Goal: Transaction & Acquisition: Subscribe to service/newsletter

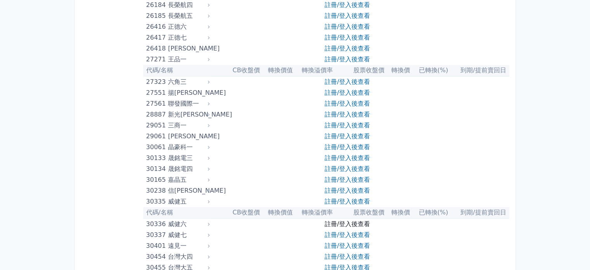
scroll to position [1087, 0]
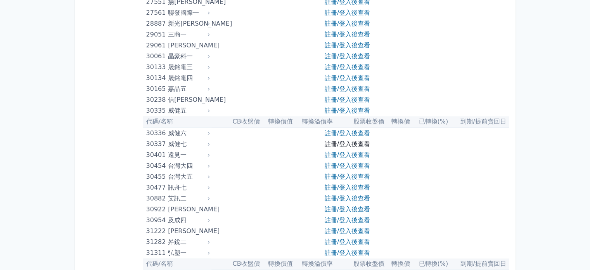
click at [349, 142] on link "註冊/登入後查看" at bounding box center [347, 143] width 45 height 7
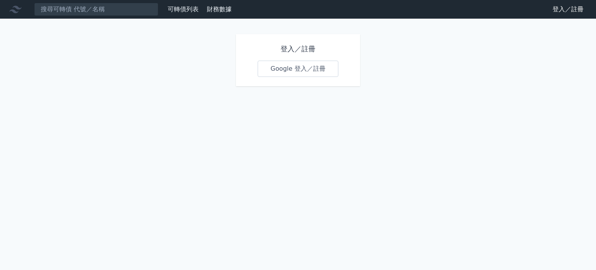
click at [309, 73] on link "Google 登入／註冊" at bounding box center [298, 69] width 81 height 16
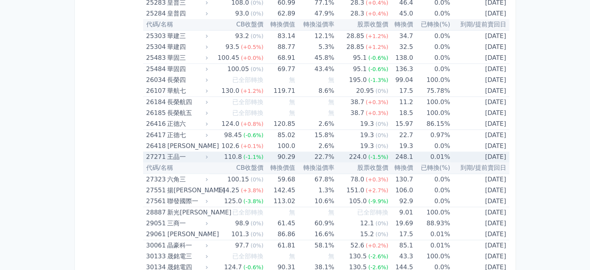
scroll to position [1087, 0]
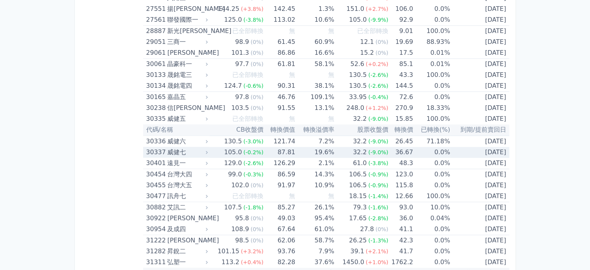
click at [197, 149] on div "威健七" at bounding box center [186, 152] width 39 height 11
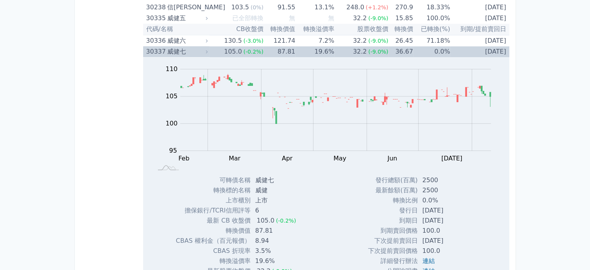
scroll to position [1177, 0]
